Goal: Download file/media

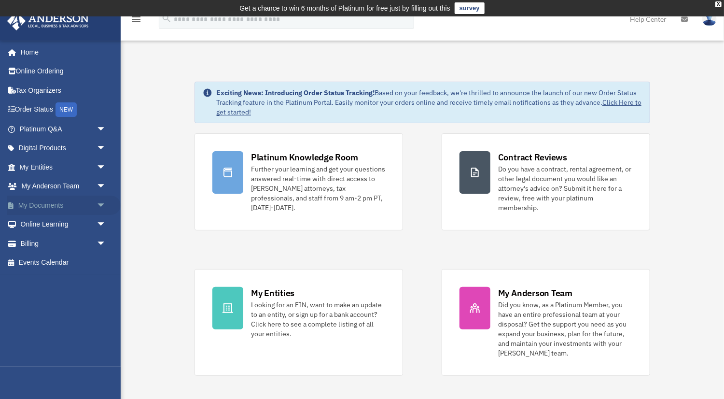
click at [100, 204] on span "arrow_drop_down" at bounding box center [105, 205] width 19 height 20
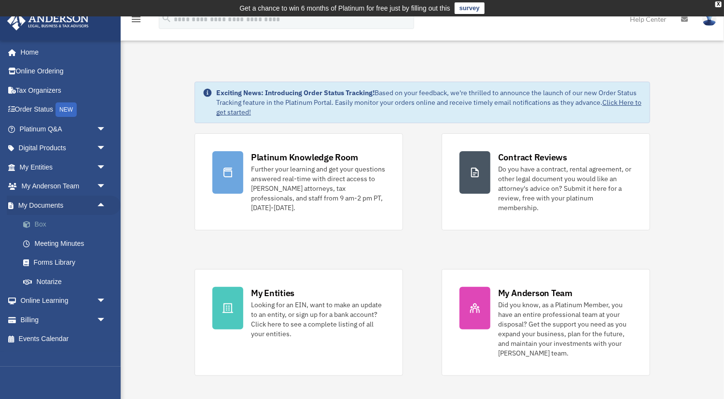
click at [75, 229] on link "Box" at bounding box center [67, 224] width 107 height 19
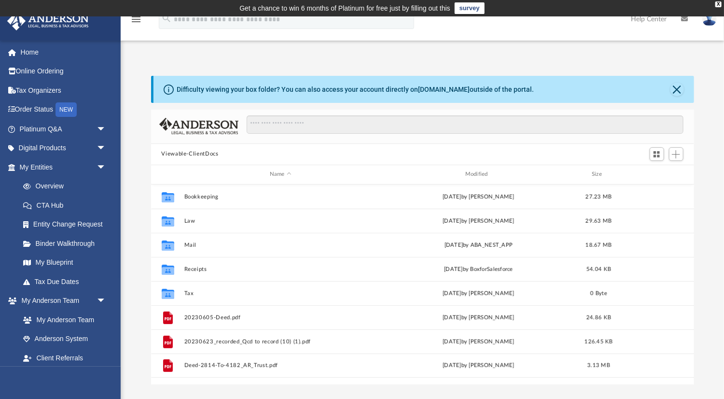
scroll to position [219, 543]
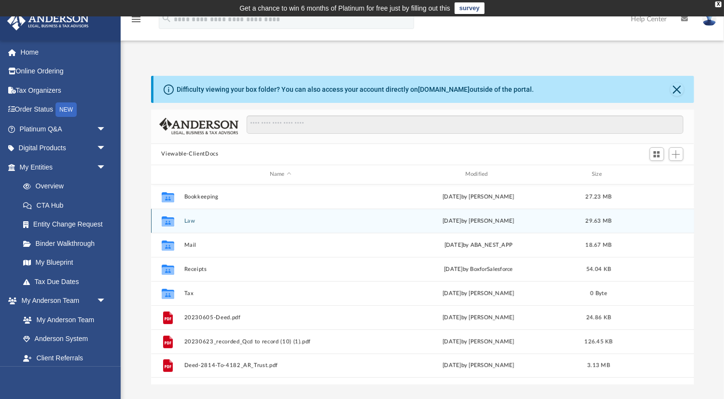
click at [191, 221] on button "Law" at bounding box center [280, 220] width 193 height 6
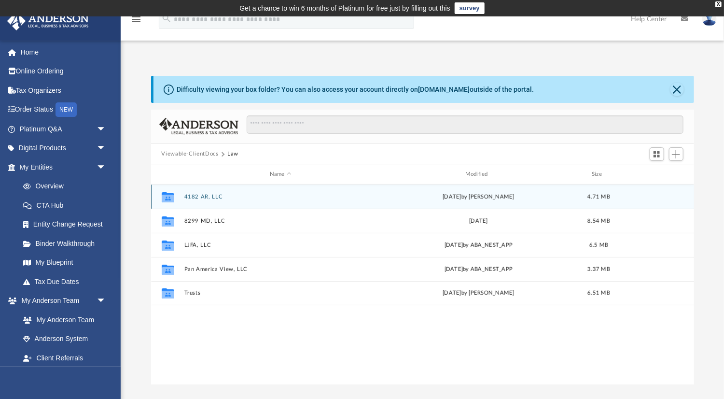
click at [217, 199] on button "4182 AR, LLC" at bounding box center [280, 196] width 193 height 6
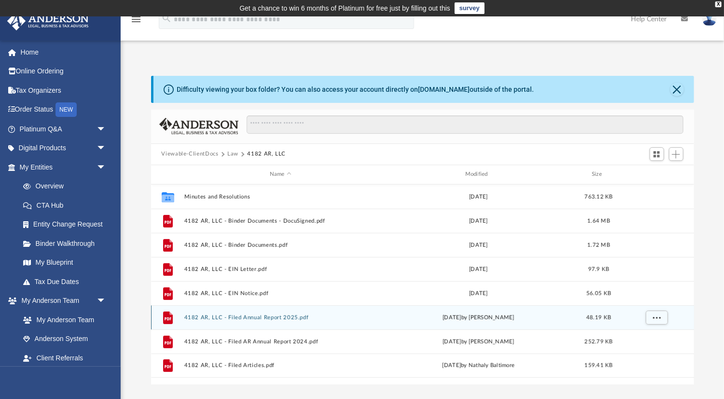
click at [258, 316] on button "4182 AR, LLC - Filed Annual Report 2025.pdf" at bounding box center [280, 317] width 193 height 6
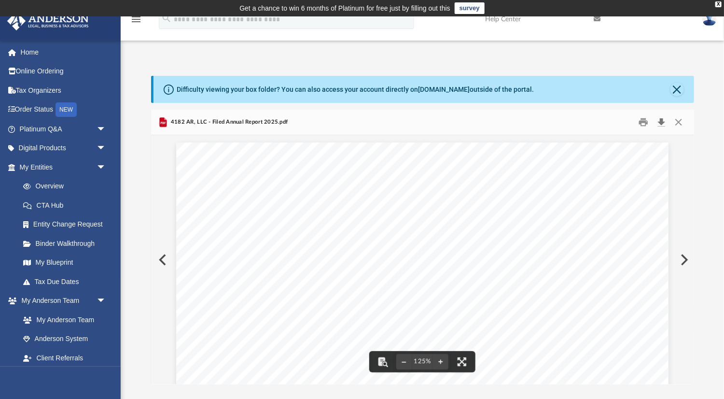
click at [662, 123] on button "Download" at bounding box center [661, 121] width 17 height 15
